Goal: Consume media (video, audio): Consume media (video, audio)

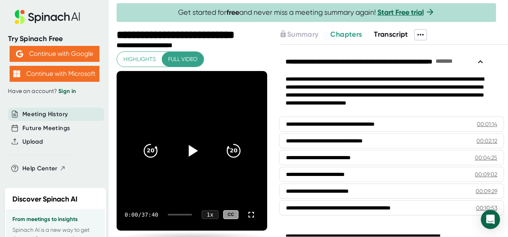
click at [189, 152] on icon at bounding box center [193, 151] width 9 height 12
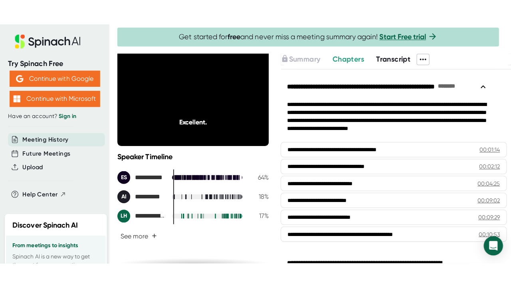
scroll to position [22, 0]
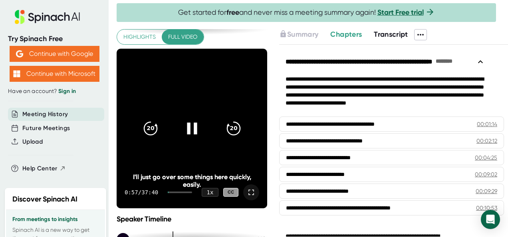
click at [246, 190] on icon at bounding box center [251, 193] width 10 height 10
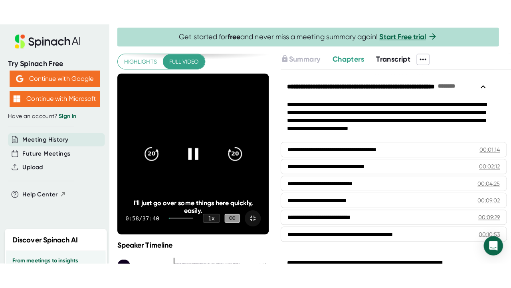
scroll to position [8, 0]
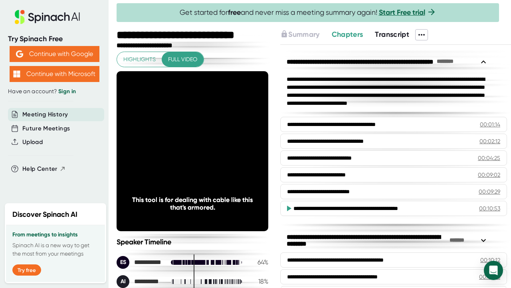
scroll to position [8, 0]
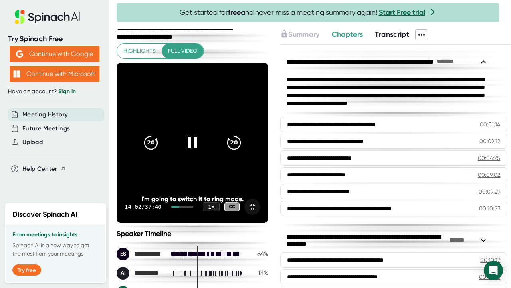
click at [257, 211] on icon at bounding box center [253, 207] width 10 height 10
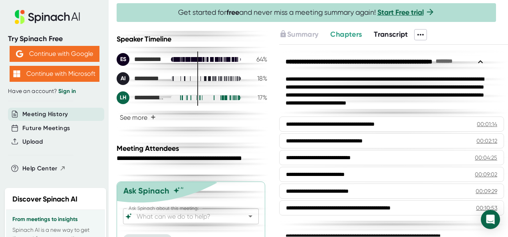
scroll to position [218, 0]
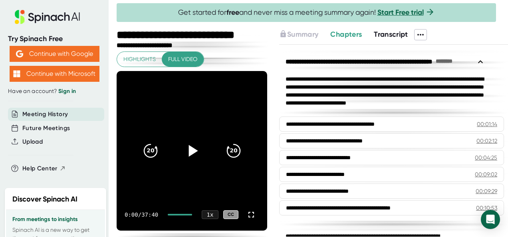
click at [191, 148] on icon at bounding box center [192, 151] width 20 height 20
click at [246, 212] on icon at bounding box center [251, 215] width 10 height 10
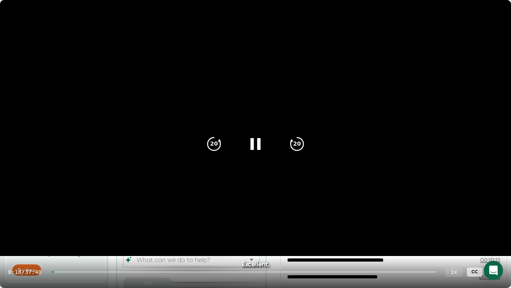
drag, startPoint x: 57, startPoint y: 272, endPoint x: 76, endPoint y: 276, distance: 19.7
click at [75, 237] on div "0:18 / 37:40 1 x CC" at bounding box center [255, 272] width 511 height 32
drag, startPoint x: 56, startPoint y: 270, endPoint x: 92, endPoint y: 276, distance: 36.0
click at [84, 237] on div "0:20 / 37:40 1 x CC" at bounding box center [255, 272] width 511 height 32
click at [65, 237] on div "0:23 / 37:40 1 x CC" at bounding box center [255, 272] width 511 height 32
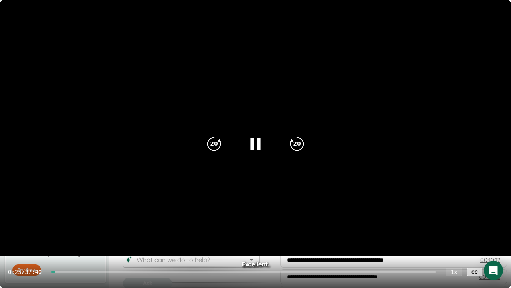
drag, startPoint x: 59, startPoint y: 271, endPoint x: 118, endPoint y: 271, distance: 59.5
click at [115, 237] on div at bounding box center [243, 272] width 385 height 2
drag, startPoint x: 119, startPoint y: 272, endPoint x: 111, endPoint y: 271, distance: 8.9
click at [113, 237] on div at bounding box center [84, 272] width 66 height 2
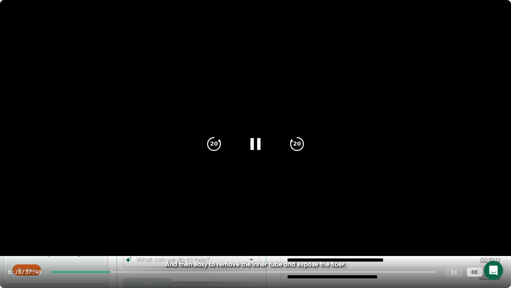
click at [111, 237] on div at bounding box center [81, 272] width 60 height 2
click at [111, 237] on div at bounding box center [243, 272] width 385 height 2
click at [496, 237] on icon at bounding box center [495, 272] width 6 height 6
